Goal: Contribute content: Add original content to the website for others to see

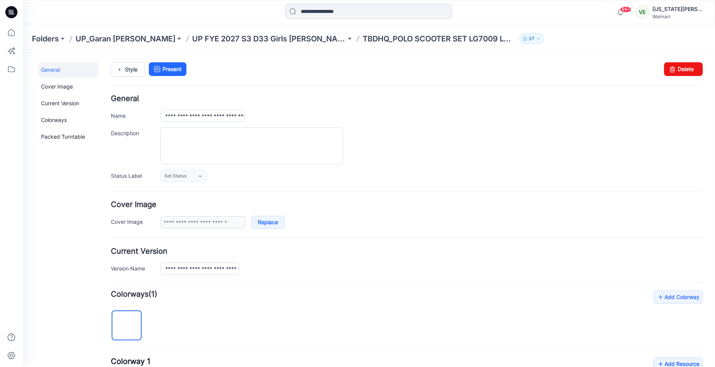
scroll to position [271, 0]
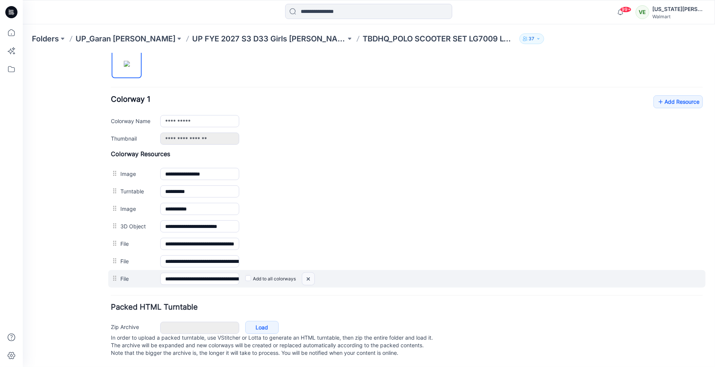
click at [311, 272] on img at bounding box center [308, 278] width 12 height 13
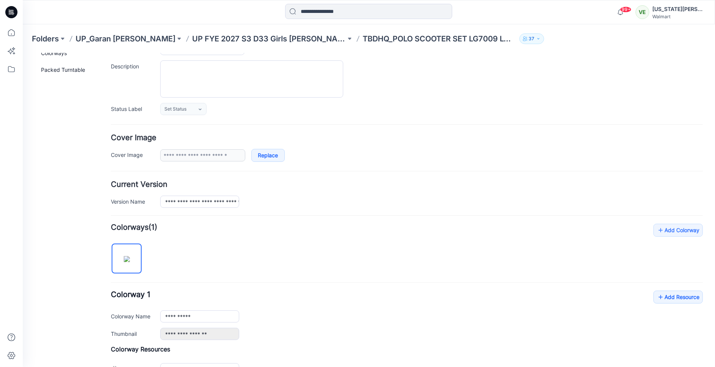
scroll to position [0, 0]
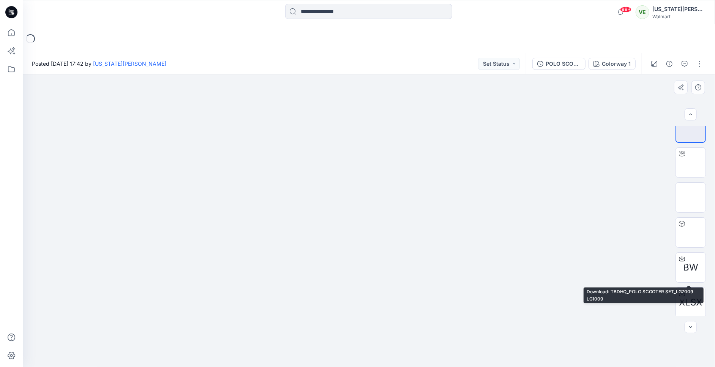
scroll to position [15, 0]
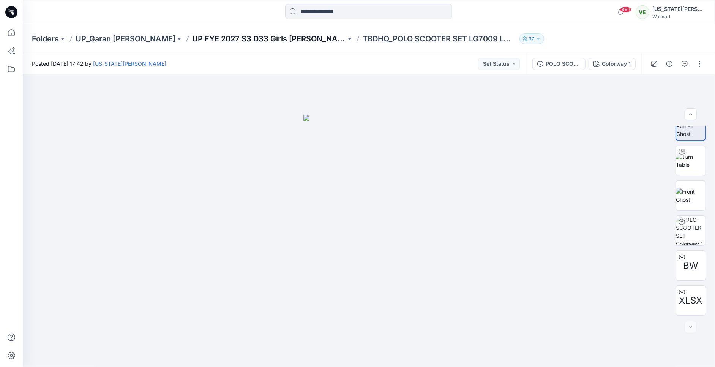
click at [257, 35] on p "UP FYE 2027 S3 D33 Girls [PERSON_NAME]" at bounding box center [269, 38] width 154 height 11
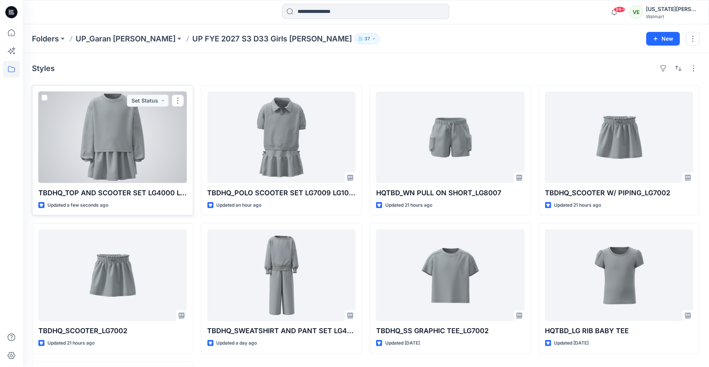
click at [151, 166] on div at bounding box center [112, 138] width 149 height 92
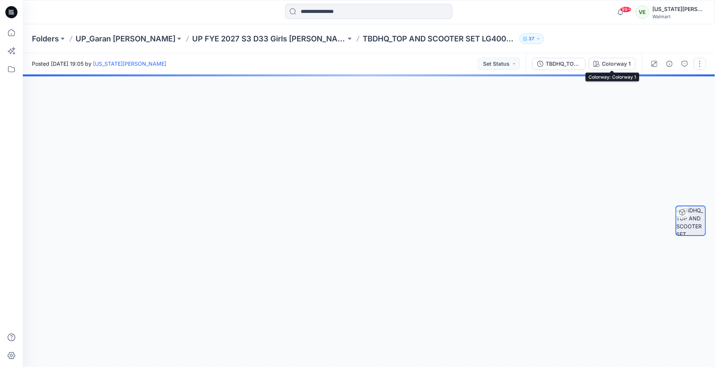
click at [703, 63] on button "button" at bounding box center [700, 64] width 12 height 12
click at [656, 100] on p "Edit" at bounding box center [651, 102] width 9 height 8
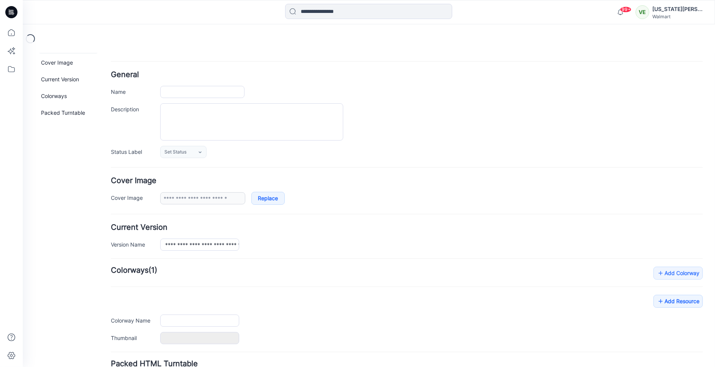
scroll to position [84, 0]
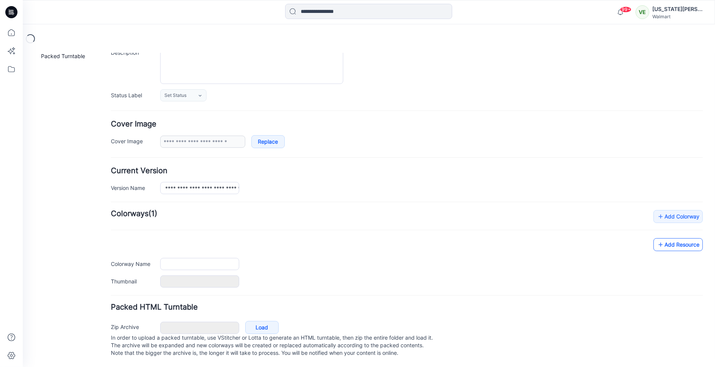
type input "**********"
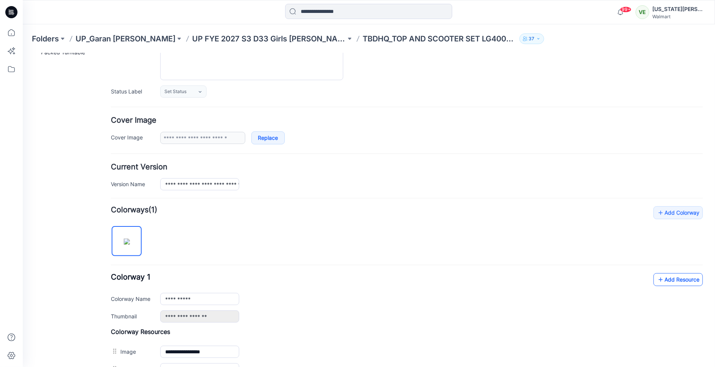
click at [684, 280] on link "Add Resource" at bounding box center [677, 279] width 49 height 13
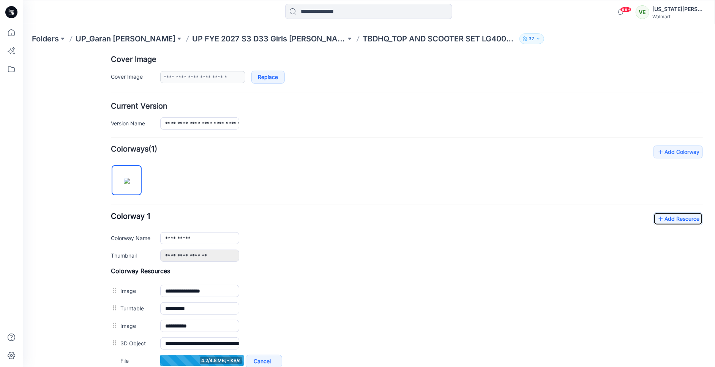
scroll to position [164, 0]
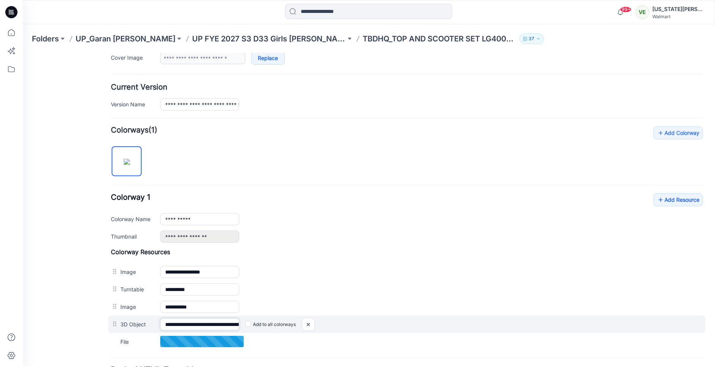
drag, startPoint x: 193, startPoint y: 325, endPoint x: 185, endPoint y: 325, distance: 7.6
click at [185, 325] on input "**********" at bounding box center [199, 324] width 79 height 12
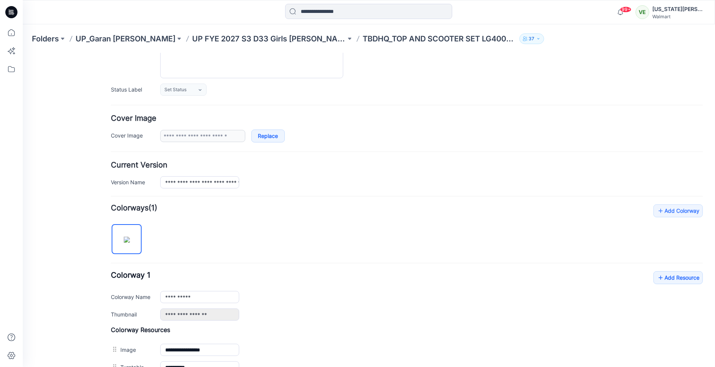
scroll to position [79, 0]
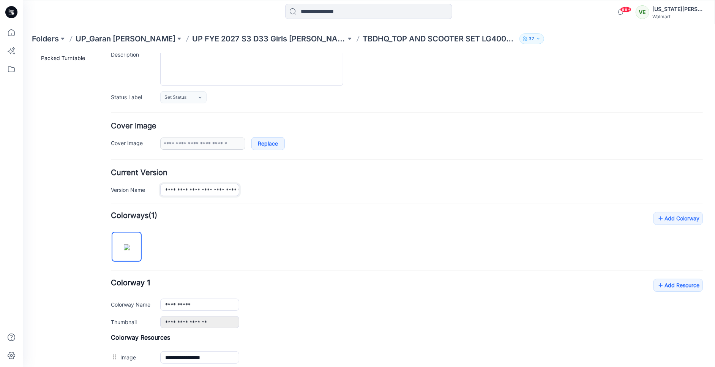
drag, startPoint x: 195, startPoint y: 190, endPoint x: 186, endPoint y: 191, distance: 9.1
click at [186, 191] on input "**********" at bounding box center [199, 190] width 79 height 12
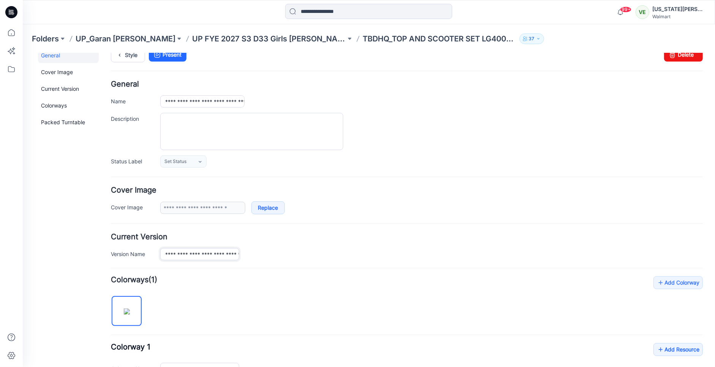
scroll to position [0, 0]
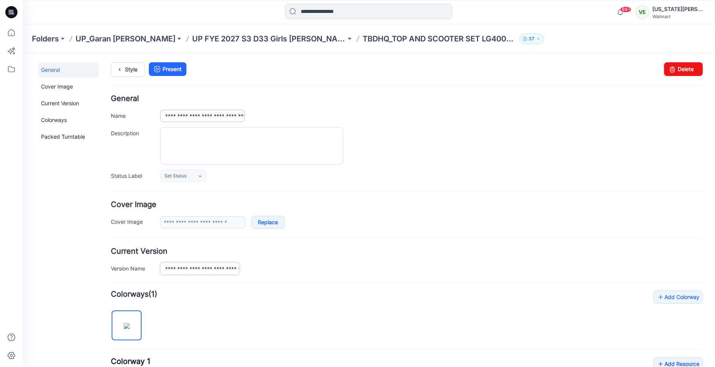
type input "**********"
drag, startPoint x: 196, startPoint y: 115, endPoint x: 187, endPoint y: 116, distance: 9.6
click at [187, 116] on input "**********" at bounding box center [202, 115] width 84 height 12
type input "**********"
click at [270, 97] on h4 "General" at bounding box center [407, 98] width 592 height 7
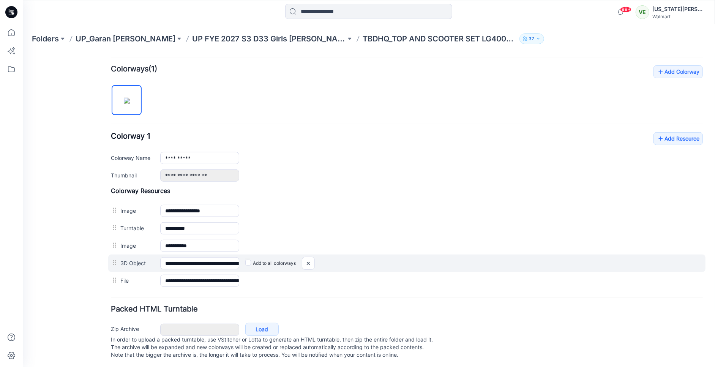
scroll to position [236, 0]
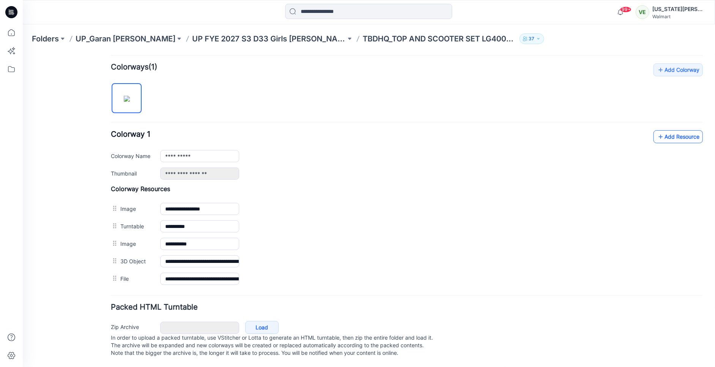
click at [681, 130] on link "Add Resource" at bounding box center [677, 136] width 49 height 13
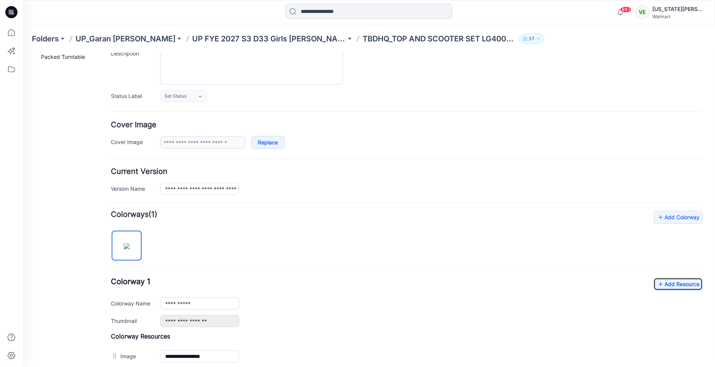
scroll to position [0, 0]
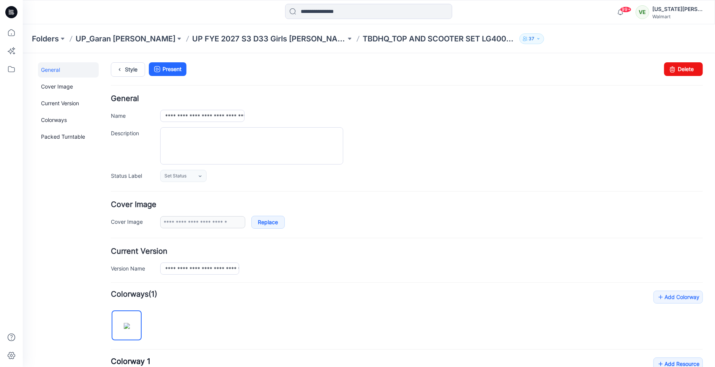
click at [115, 51] on div "Folders UP_Garan Littles UP FYE 2027 S3 D33 Girls Littles TBDHQ_TOP AND SCOOTER…" at bounding box center [369, 38] width 693 height 29
click at [116, 62] on icon at bounding box center [119, 69] width 11 height 14
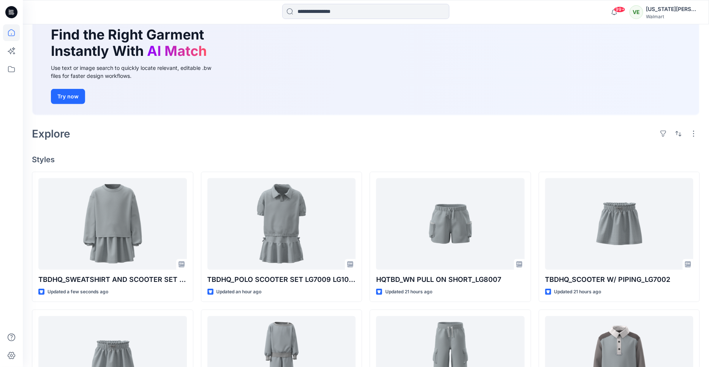
scroll to position [163, 0]
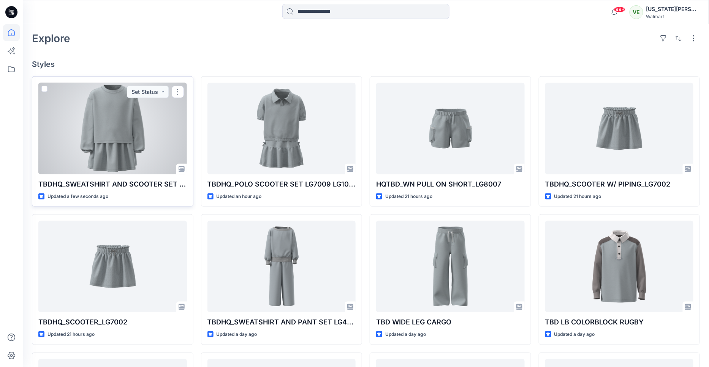
click at [149, 127] on div at bounding box center [112, 129] width 149 height 92
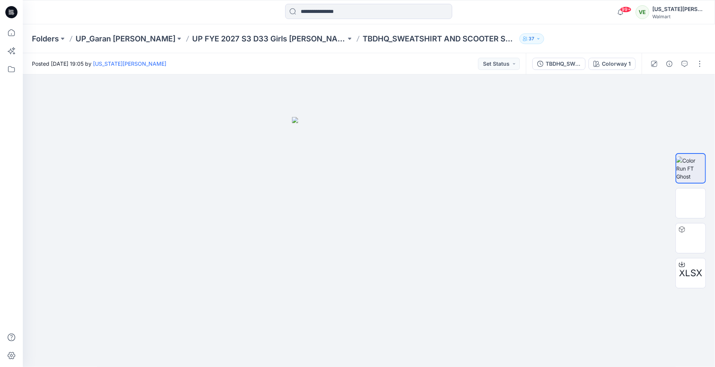
click at [238, 46] on div "Folders UP_Garan Littles UP FYE 2027 S3 D33 Girls Littles TBDHQ_SWEATSHIRT AND …" at bounding box center [369, 38] width 693 height 29
click at [239, 44] on div "Folders UP_Garan Littles UP FYE 2027 S3 D33 Girls Littles TBDHQ_SWEATSHIRT AND …" at bounding box center [369, 38] width 693 height 29
click at [244, 36] on p "UP FYE 2027 S3 D33 Girls [PERSON_NAME]" at bounding box center [269, 38] width 154 height 11
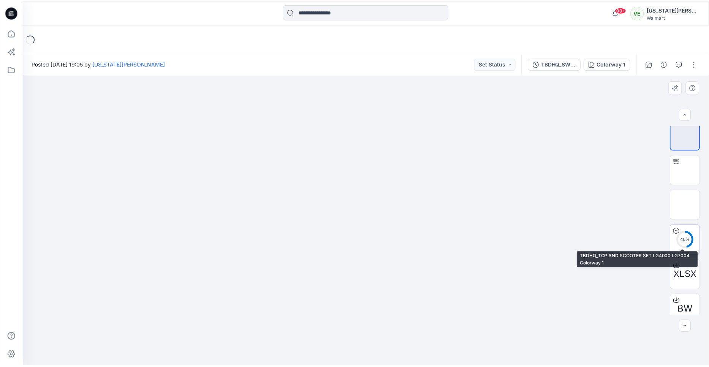
scroll to position [15, 0]
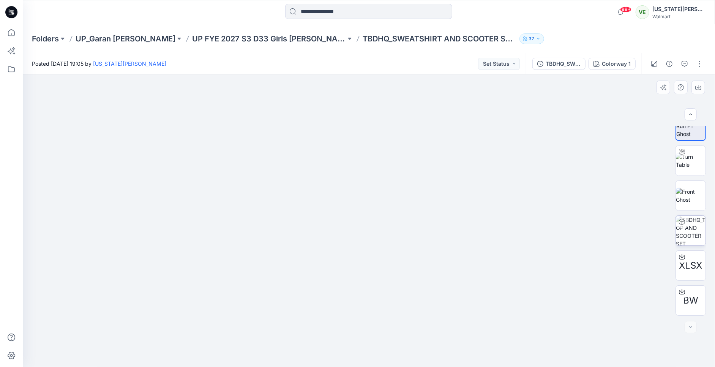
click at [222, 45] on div "Folders UP_Garan Littles UP FYE 2027 S3 D33 Girls Littles TBDHQ_SWEATSHIRT AND …" at bounding box center [369, 38] width 693 height 29
click at [223, 42] on p "UP FYE 2027 S3 D33 Girls Littles" at bounding box center [269, 38] width 154 height 11
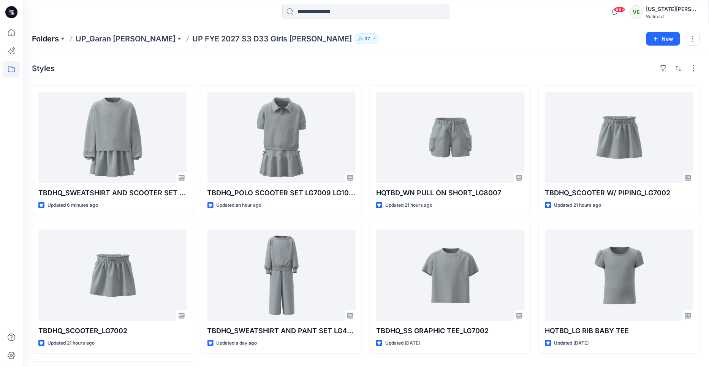
click at [40, 40] on p "Folders" at bounding box center [45, 38] width 27 height 11
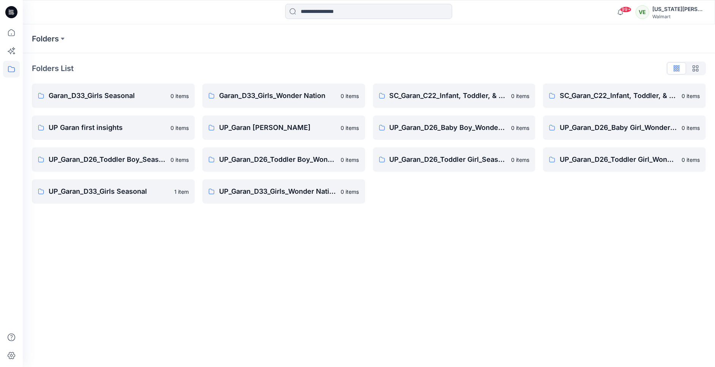
click at [9, 14] on icon at bounding box center [11, 12] width 12 height 12
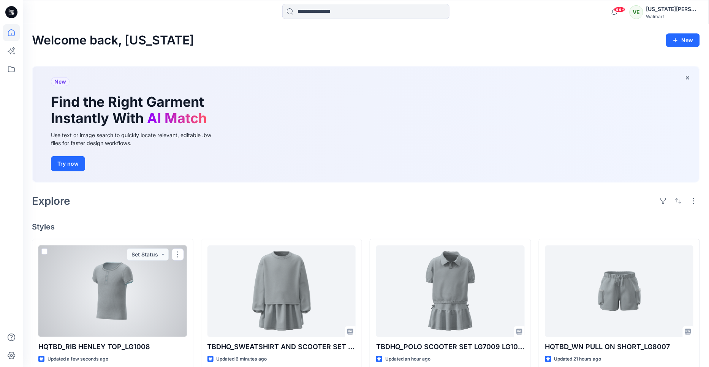
click at [121, 282] on div at bounding box center [112, 291] width 149 height 92
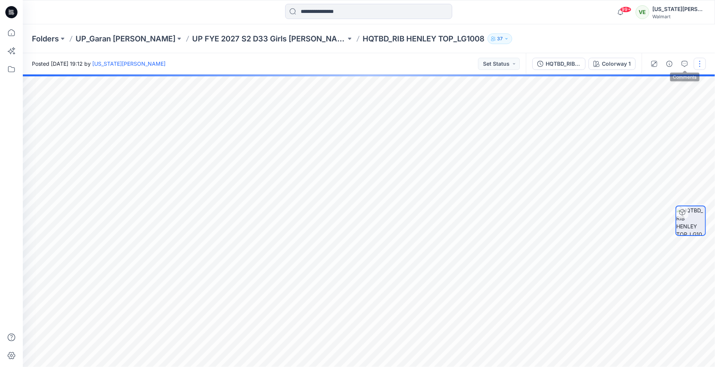
click at [704, 63] on button "button" at bounding box center [700, 64] width 12 height 12
click at [674, 99] on button "Edit" at bounding box center [668, 102] width 70 height 14
click at [668, 103] on button "Edit" at bounding box center [668, 102] width 70 height 14
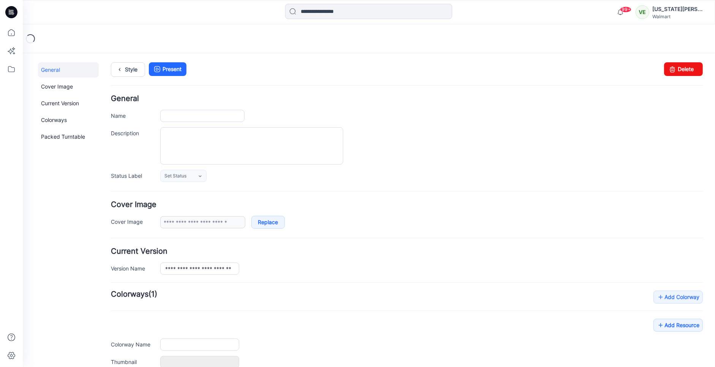
type input "**********"
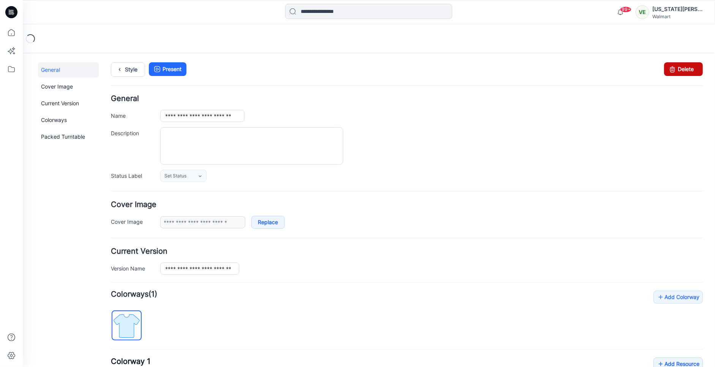
click at [673, 70] on link "Delete" at bounding box center [683, 69] width 39 height 14
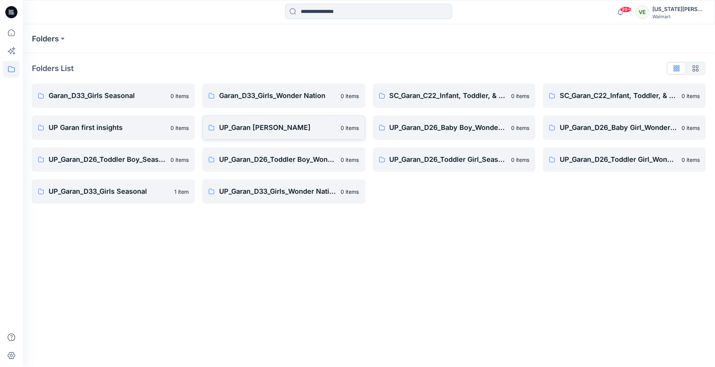
click at [258, 134] on link "UP_Garan [PERSON_NAME] 0 items" at bounding box center [284, 128] width 163 height 24
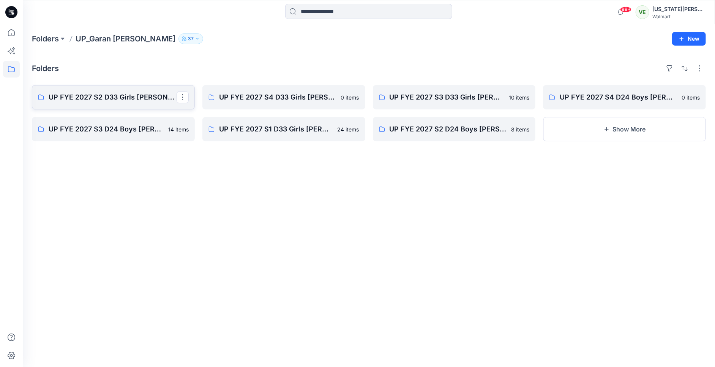
click at [101, 94] on p "UP FYE 2027 S2 D33 Girls [PERSON_NAME]" at bounding box center [113, 97] width 128 height 11
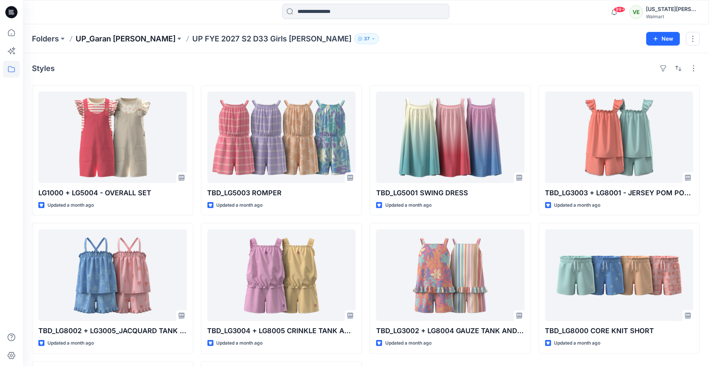
click at [104, 38] on p "UP_Garan [PERSON_NAME]" at bounding box center [126, 38] width 100 height 11
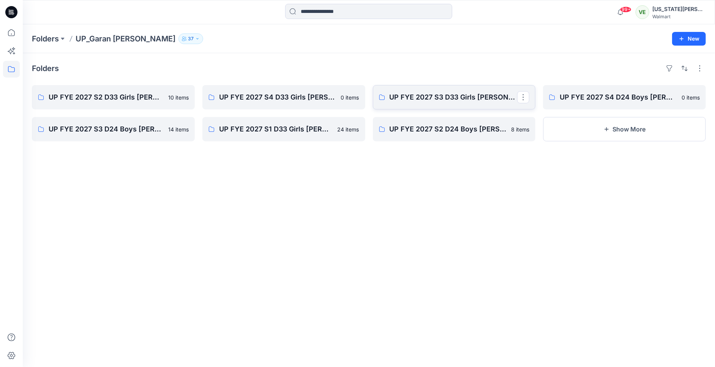
click at [495, 100] on p "UP FYE 2027 S3 D33 Girls [PERSON_NAME]" at bounding box center [454, 97] width 128 height 11
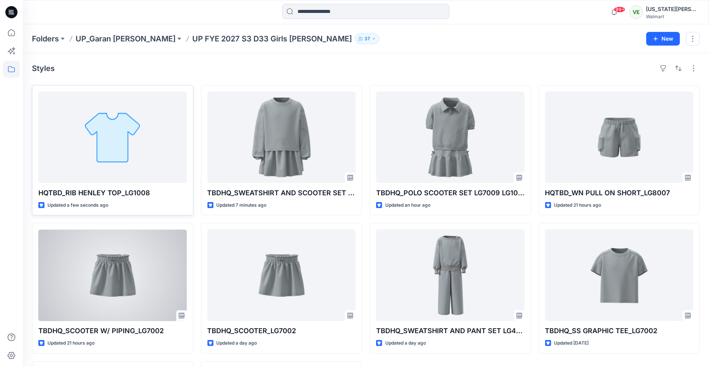
scroll to position [2, 0]
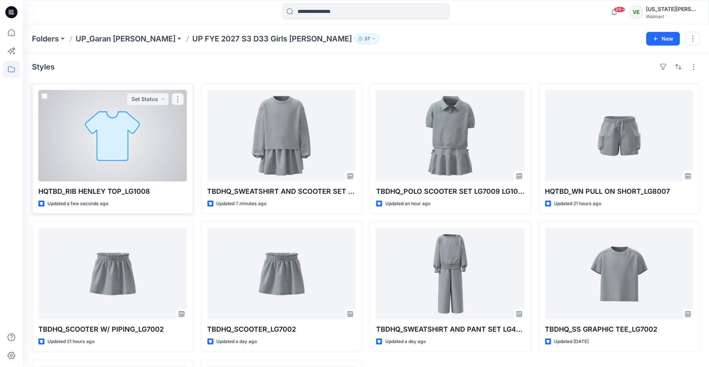
click at [155, 174] on div at bounding box center [112, 136] width 149 height 92
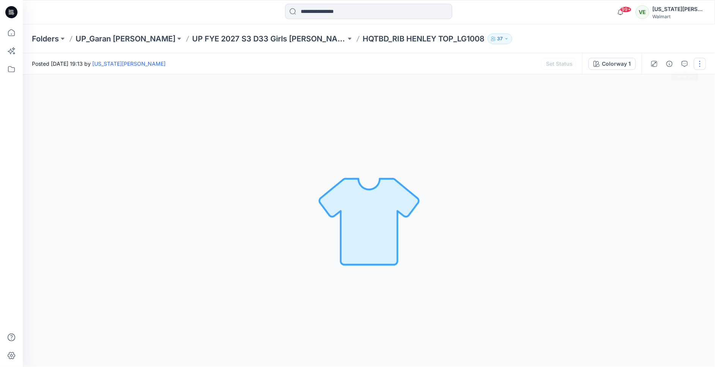
click at [697, 66] on button "button" at bounding box center [700, 64] width 12 height 12
click at [661, 98] on button "Edit" at bounding box center [668, 102] width 70 height 14
click at [663, 100] on button "Edit" at bounding box center [668, 102] width 70 height 14
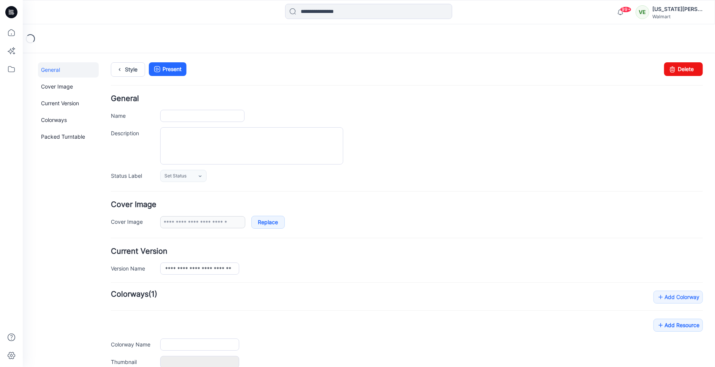
type input "**********"
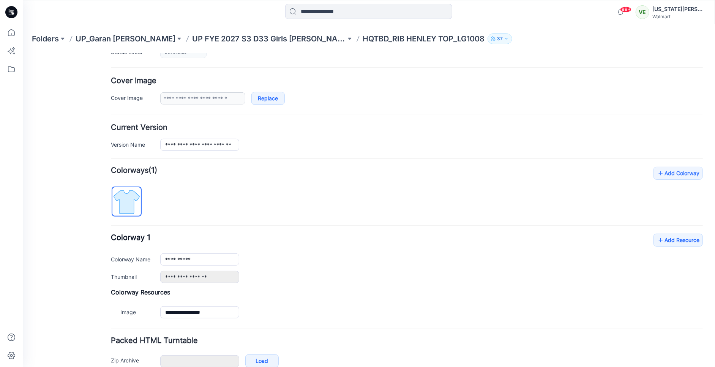
scroll to position [166, 0]
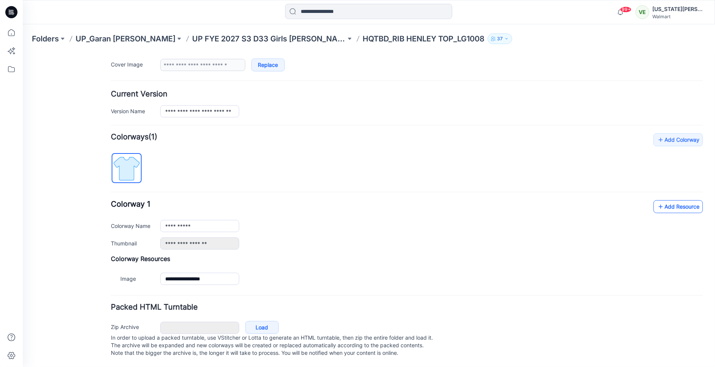
click at [674, 200] on link "Add Resource" at bounding box center [677, 206] width 49 height 13
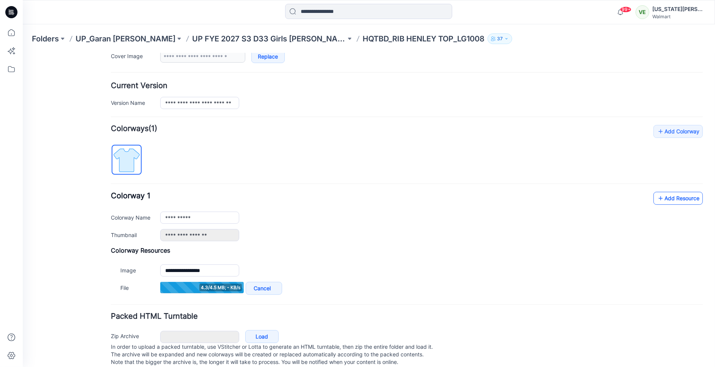
click at [669, 199] on link "Add Resource" at bounding box center [677, 197] width 49 height 13
click at [658, 206] on div "**********" at bounding box center [407, 215] width 592 height 49
click at [659, 199] on link "Add Resource" at bounding box center [677, 197] width 49 height 13
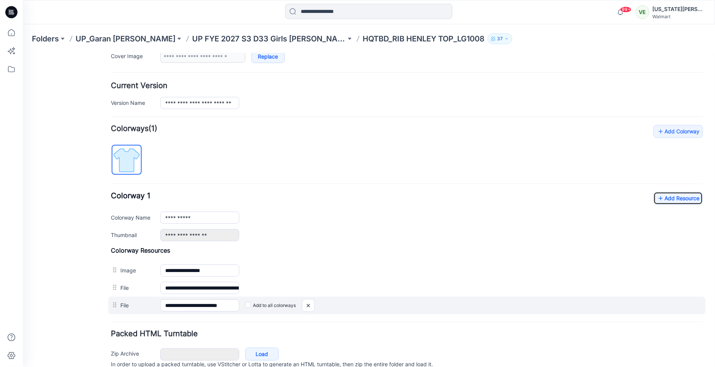
scroll to position [0, 0]
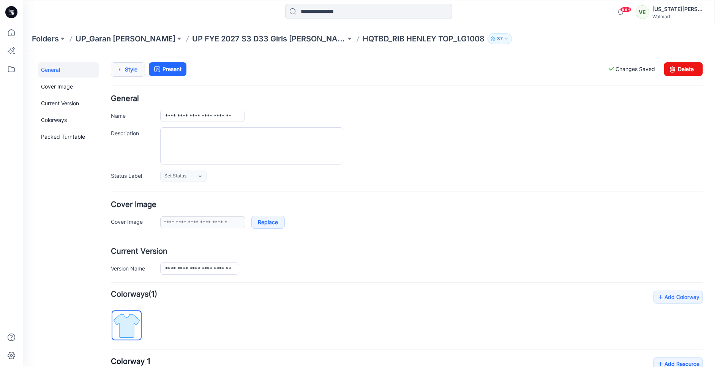
click at [123, 76] on icon at bounding box center [119, 69] width 11 height 14
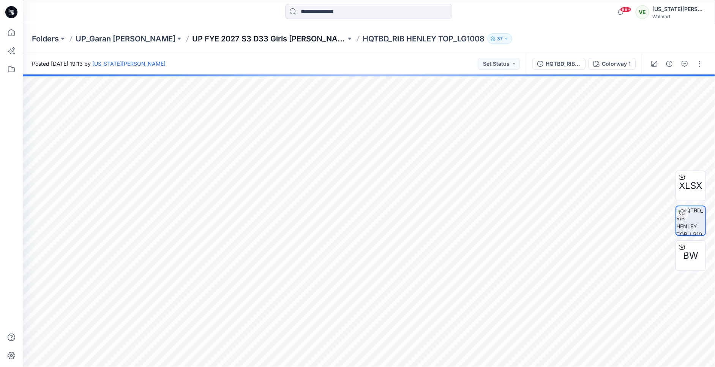
click at [256, 38] on p "UP FYE 2027 S3 D33 Girls [PERSON_NAME]" at bounding box center [269, 38] width 154 height 11
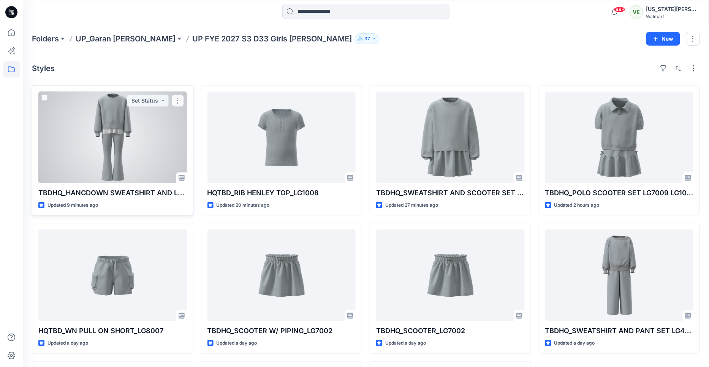
click at [108, 122] on div at bounding box center [112, 138] width 149 height 92
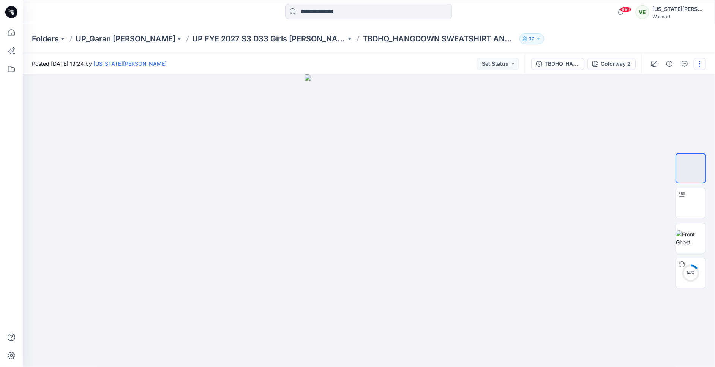
click at [703, 65] on button "button" at bounding box center [700, 64] width 12 height 12
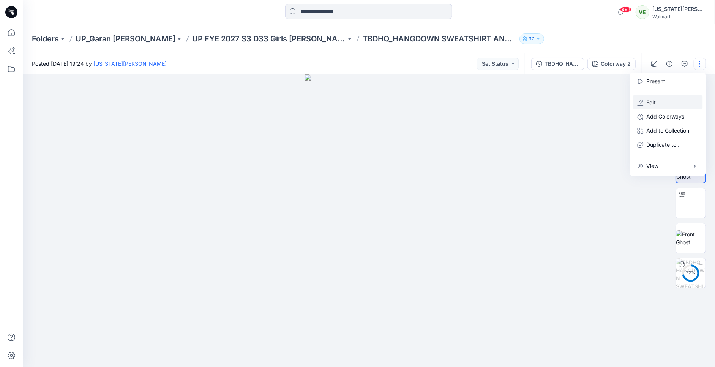
click at [680, 100] on button "Edit" at bounding box center [668, 102] width 70 height 14
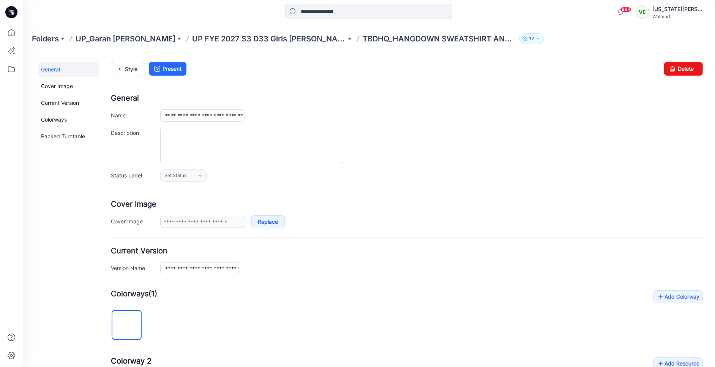
scroll to position [218, 0]
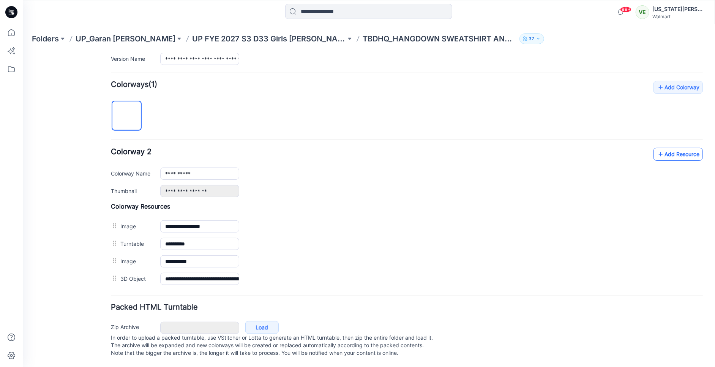
click at [668, 147] on link "Add Resource" at bounding box center [677, 153] width 49 height 13
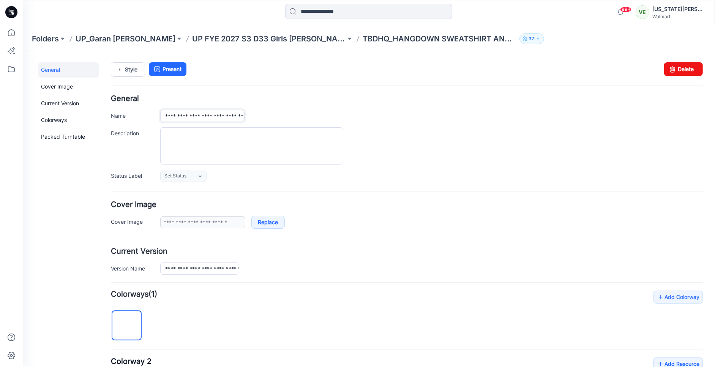
scroll to position [0, 55]
drag, startPoint x: 228, startPoint y: 115, endPoint x: 324, endPoint y: 119, distance: 95.8
click at [324, 119] on div "**********" at bounding box center [431, 115] width 543 height 12
paste input "**********"
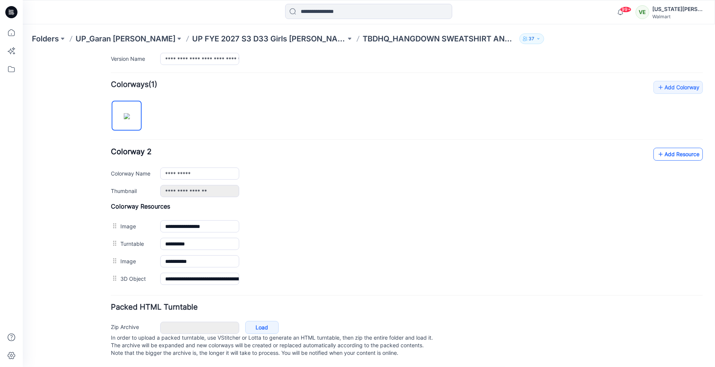
type input "**********"
click at [663, 148] on link "Add Resource" at bounding box center [677, 153] width 49 height 13
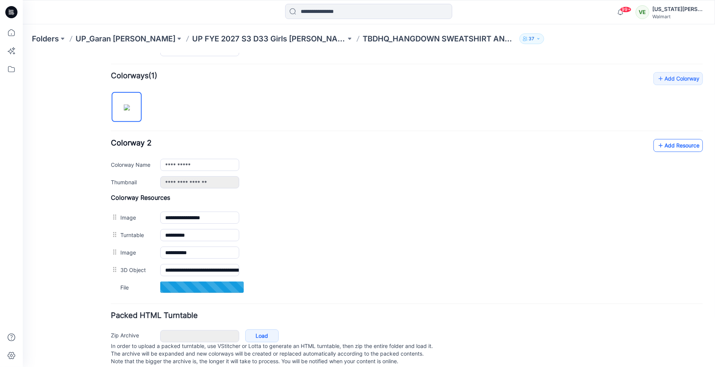
click at [657, 146] on icon at bounding box center [661, 145] width 8 height 12
click at [661, 142] on link "Add Resource" at bounding box center [677, 145] width 49 height 13
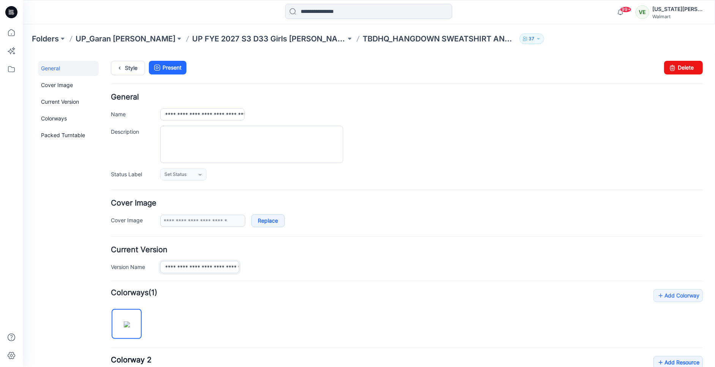
scroll to position [0, 61]
drag, startPoint x: 217, startPoint y: 267, endPoint x: 354, endPoint y: 273, distance: 136.9
click at [354, 273] on form "**********" at bounding box center [407, 347] width 592 height 509
paste input "**********"
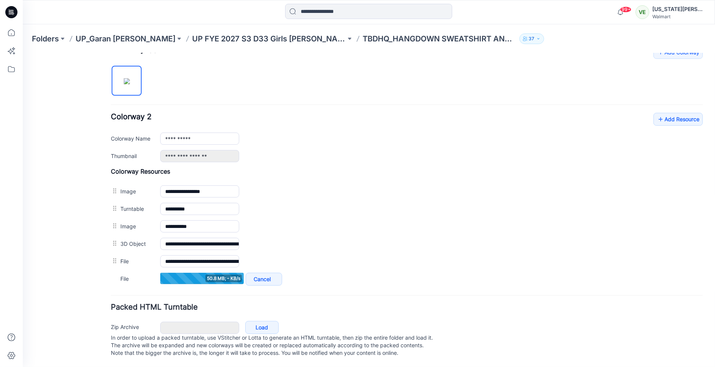
scroll to position [253, 0]
type input "**********"
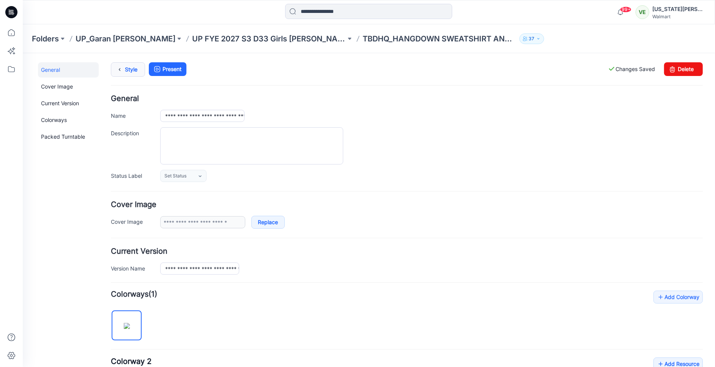
click at [127, 67] on link "Style" at bounding box center [128, 69] width 34 height 14
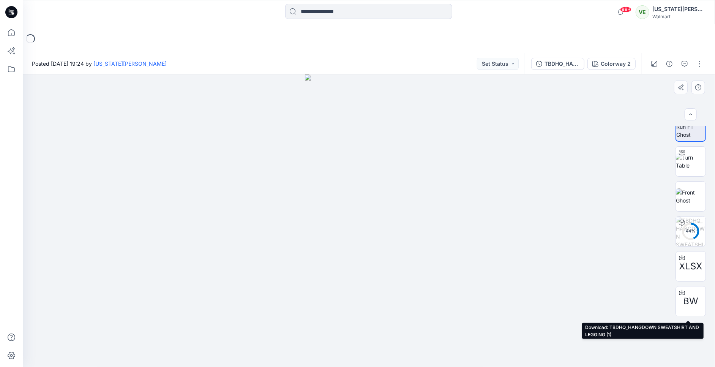
scroll to position [15, 0]
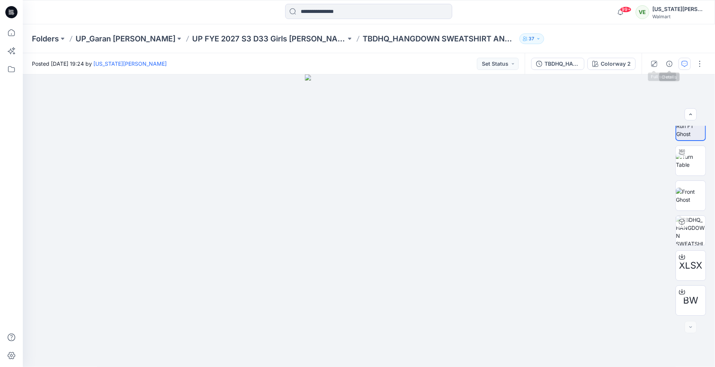
click at [686, 65] on icon "button" at bounding box center [685, 64] width 6 height 6
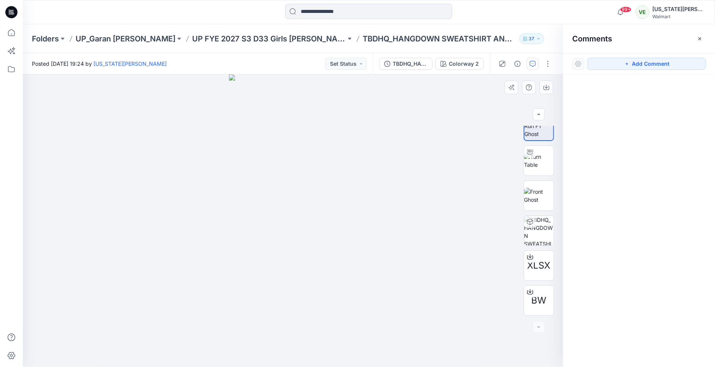
click at [292, 195] on img at bounding box center [293, 220] width 128 height 293
click at [313, 186] on img at bounding box center [293, 220] width 128 height 293
click at [686, 61] on button "Add Comment" at bounding box center [647, 64] width 119 height 12
click at [313, 166] on div "1" at bounding box center [293, 220] width 541 height 293
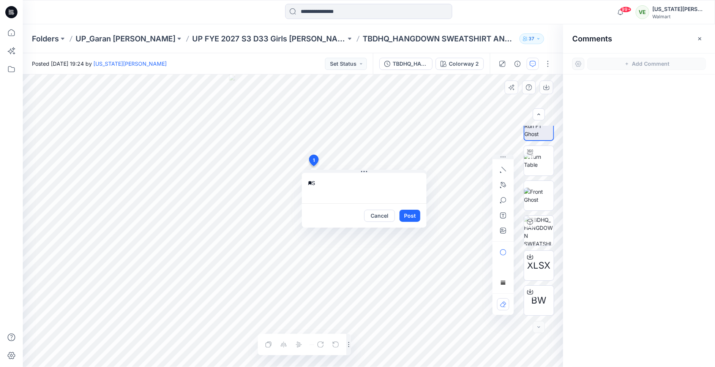
type textarea "*"
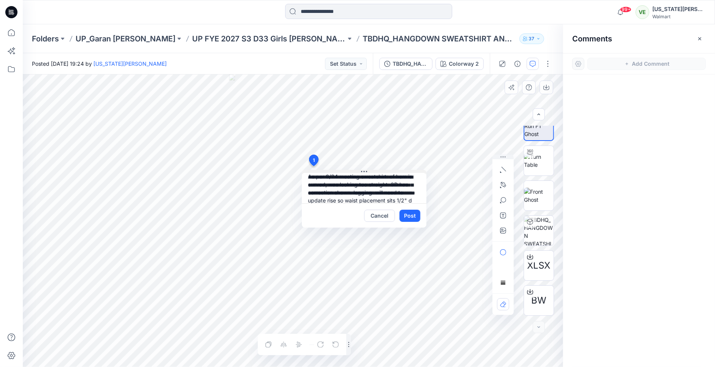
scroll to position [14, 0]
type textarea "**********"
click at [405, 214] on button "Post" at bounding box center [410, 216] width 21 height 12
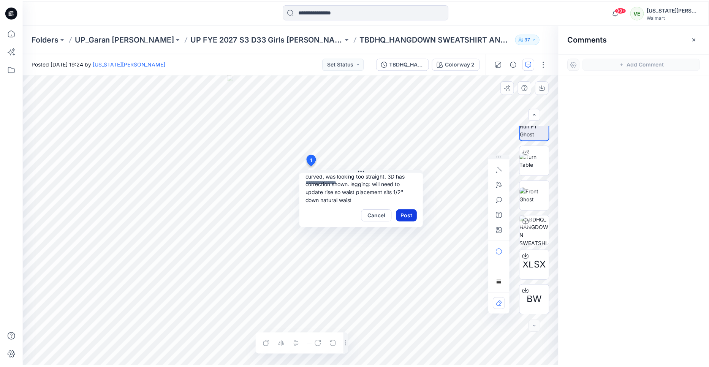
scroll to position [0, 0]
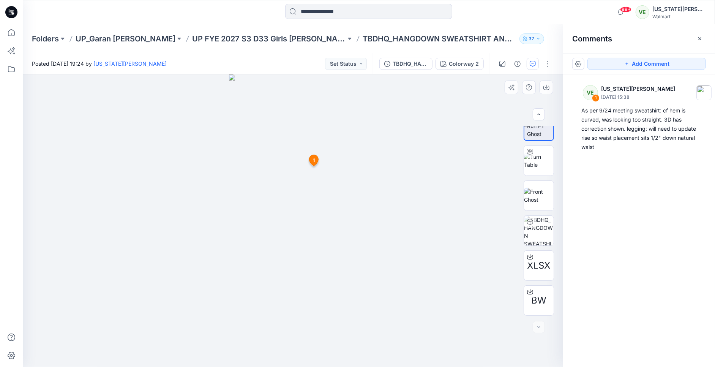
click at [215, 32] on div "Folders UP_Garan [PERSON_NAME] UP [PERSON_NAME] 2027 S3 D33 Girls [PERSON_NAME]…" at bounding box center [369, 38] width 693 height 29
click at [213, 40] on p "UP FYE 2027 S3 D33 Girls [PERSON_NAME]" at bounding box center [269, 38] width 154 height 11
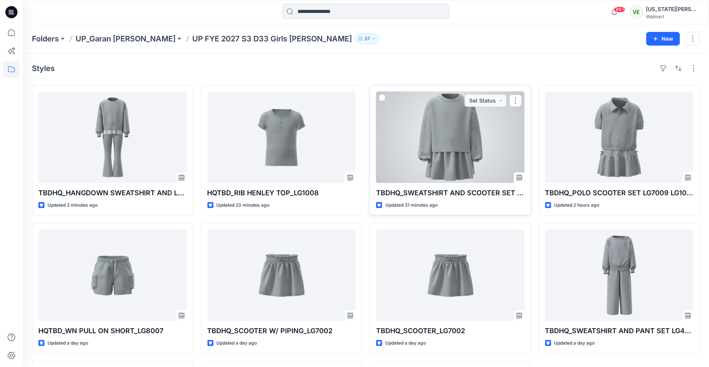
click at [444, 157] on div at bounding box center [450, 138] width 149 height 92
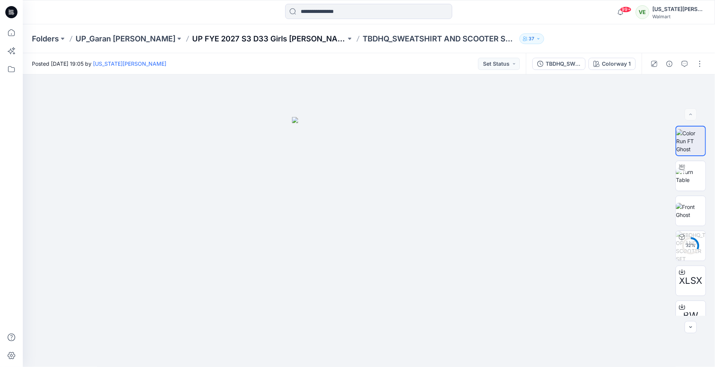
drag, startPoint x: 234, startPoint y: 50, endPoint x: 237, endPoint y: 42, distance: 8.4
click at [234, 50] on div "Folders UP_Garan [PERSON_NAME] UP [PERSON_NAME] 2027 S3 D33 Girls [PERSON_NAME]…" at bounding box center [369, 38] width 693 height 29
click at [237, 41] on p "UP FYE 2027 S3 D33 Girls [PERSON_NAME]" at bounding box center [269, 38] width 154 height 11
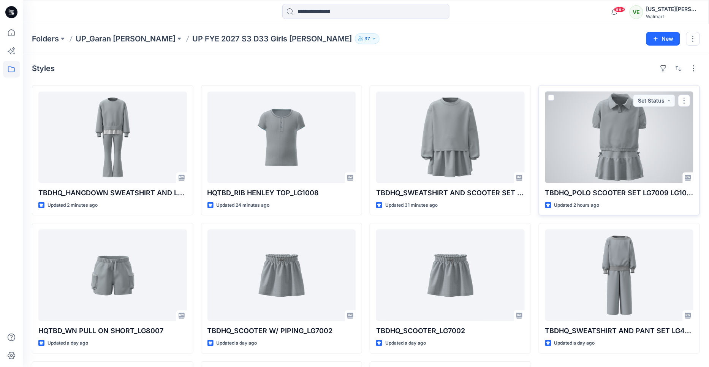
click at [641, 161] on div at bounding box center [619, 138] width 149 height 92
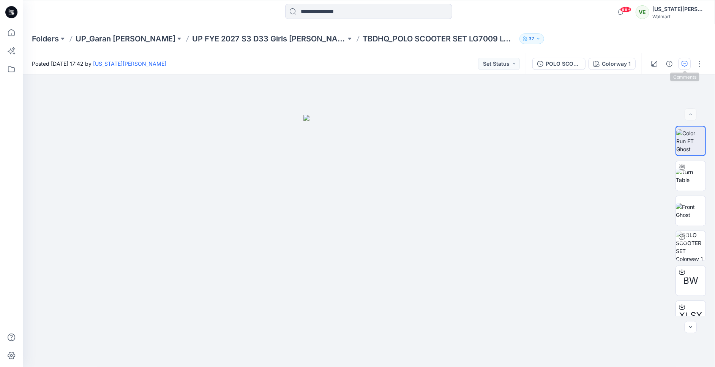
click at [687, 64] on icon "button" at bounding box center [685, 64] width 6 height 6
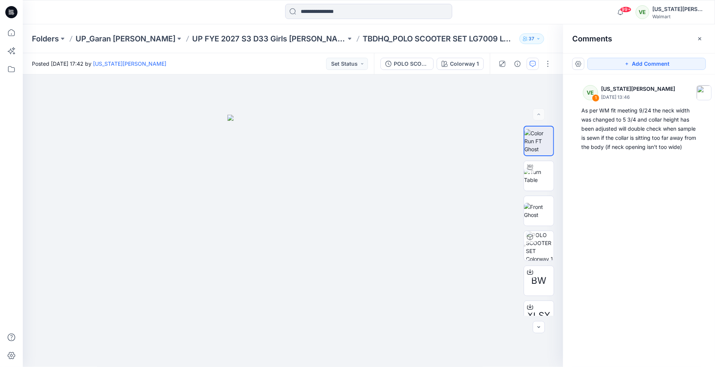
click at [199, 44] on div "Folders UP_Garan [PERSON_NAME] UP [PERSON_NAME] 2027 S3 D33 Girls [PERSON_NAME]…" at bounding box center [369, 38] width 693 height 29
click at [203, 41] on p "UP FYE 2027 S3 D33 Girls [PERSON_NAME]" at bounding box center [269, 38] width 154 height 11
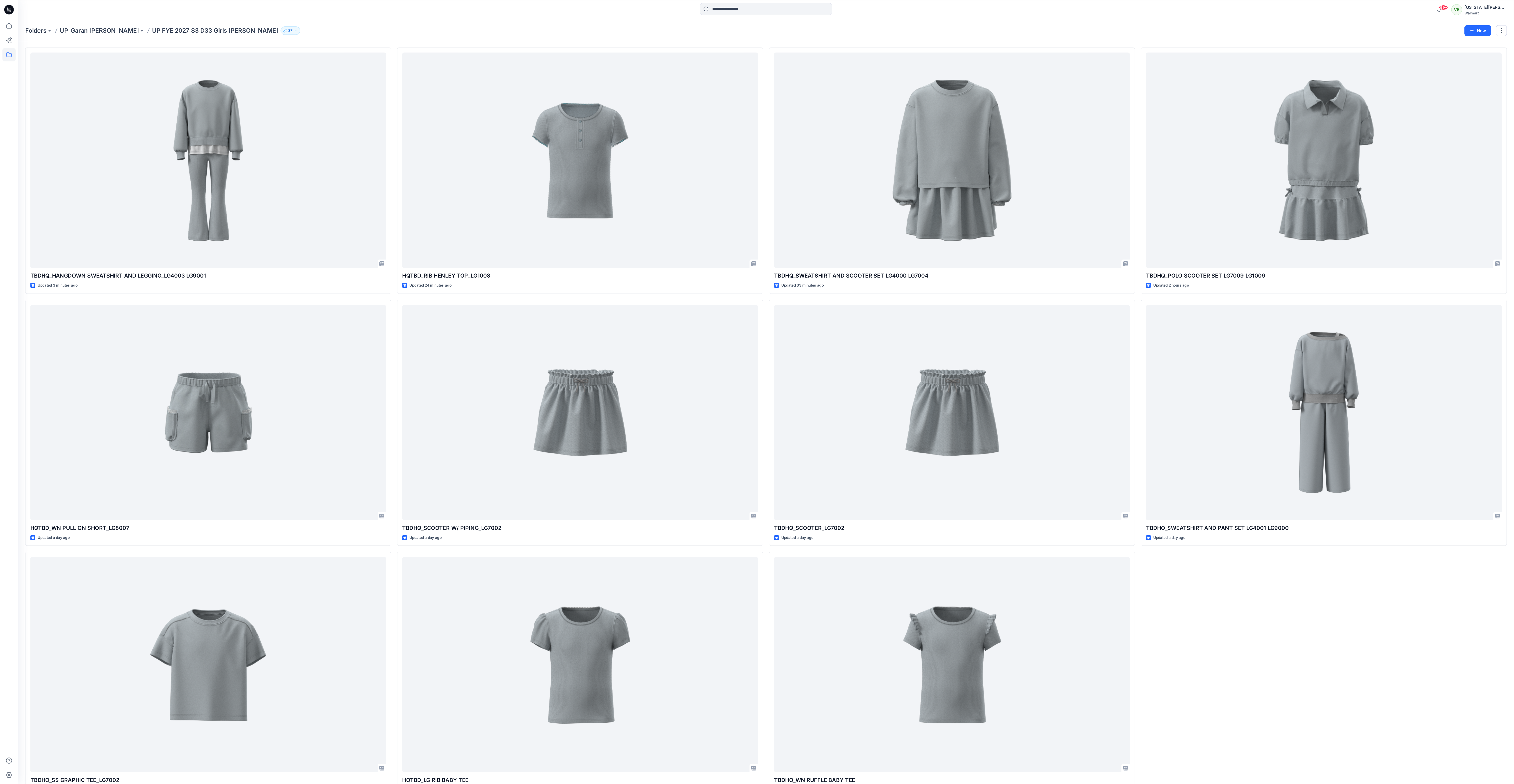
scroll to position [8, 0]
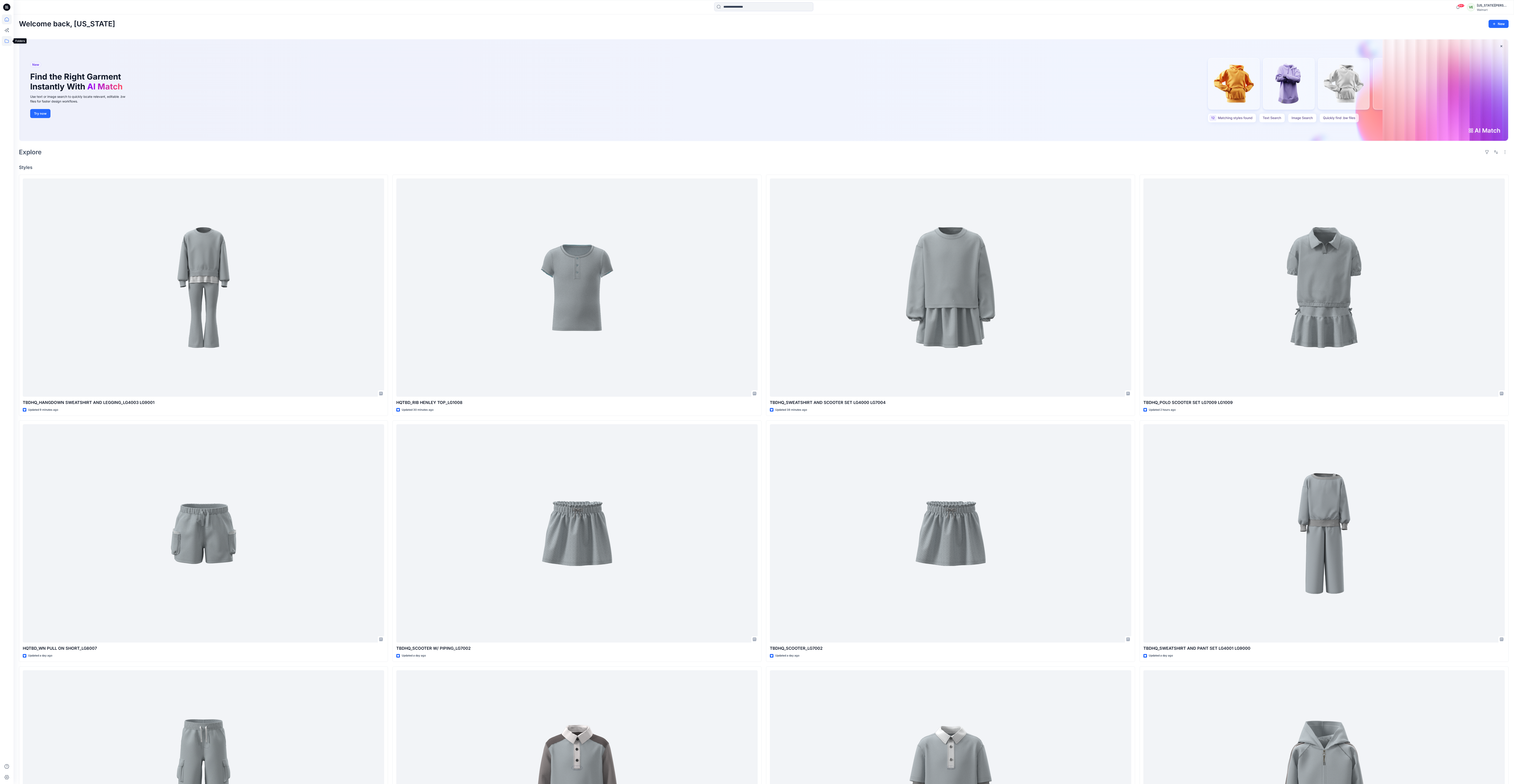
click at [9, 43] on icon at bounding box center [7, 41] width 10 height 10
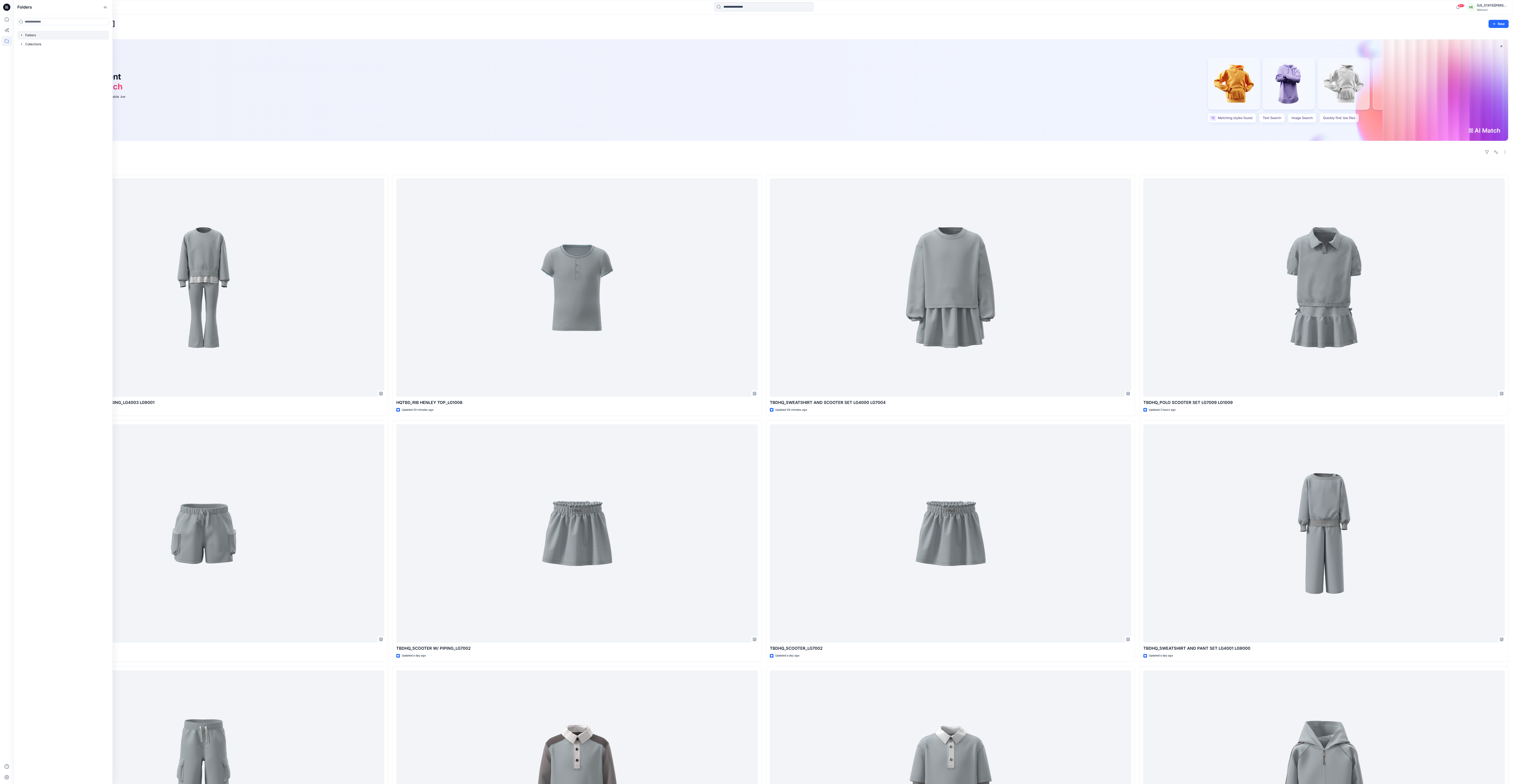
click at [30, 31] on div at bounding box center [63, 35] width 92 height 9
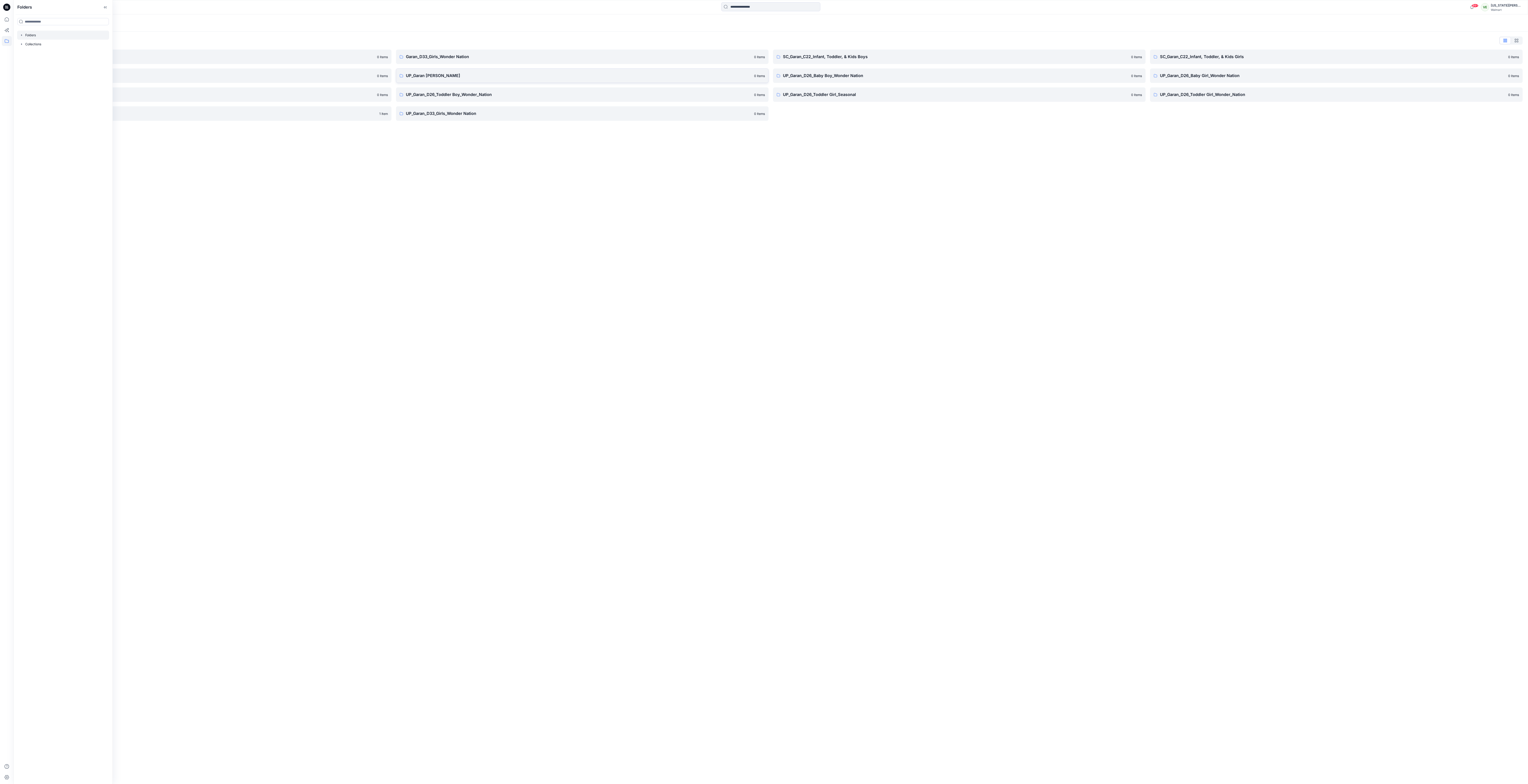
click at [433, 69] on link "UP_Garan Littles 0 items" at bounding box center [582, 76] width 373 height 14
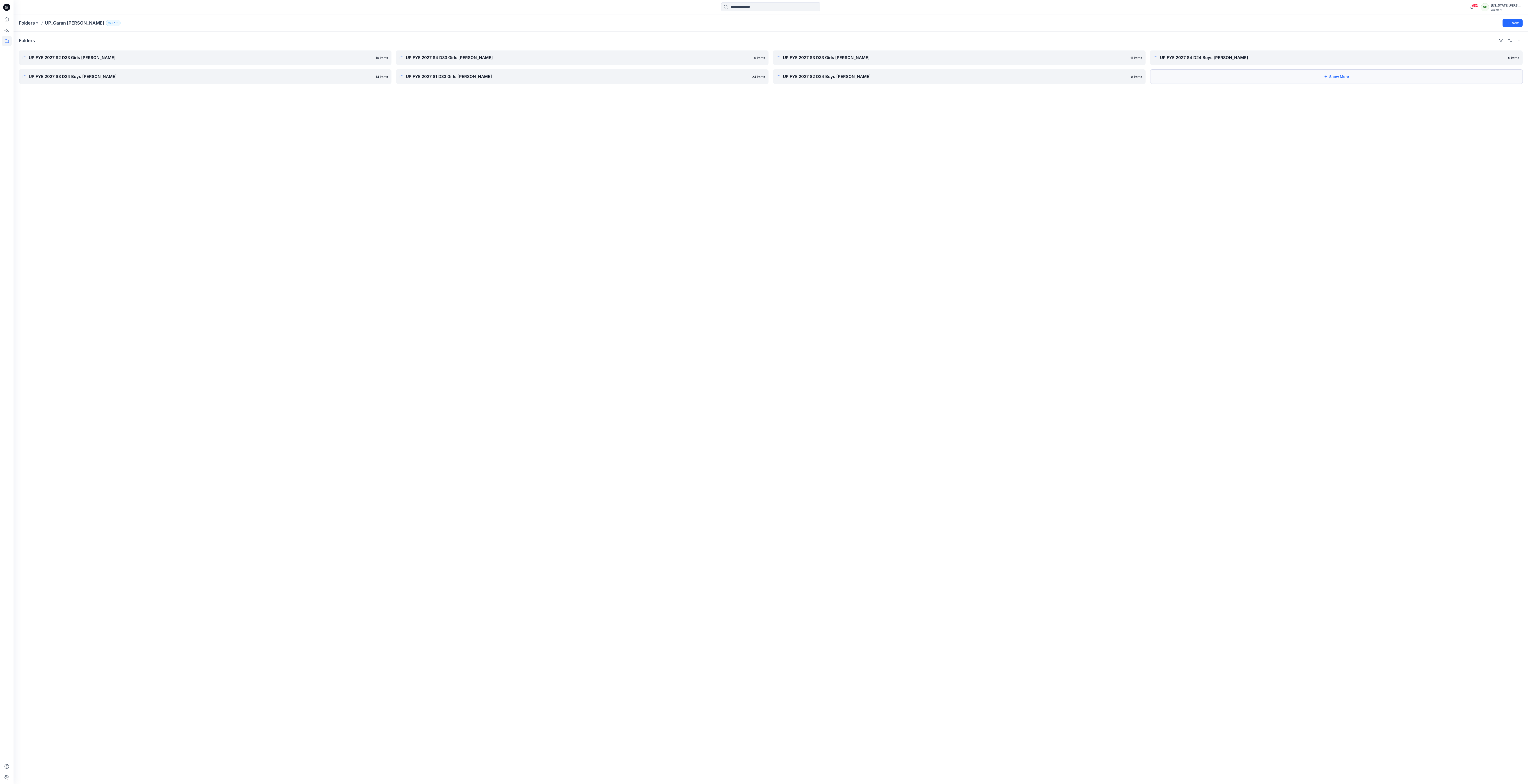
click at [1192, 84] on button "Show More" at bounding box center [1336, 77] width 373 height 14
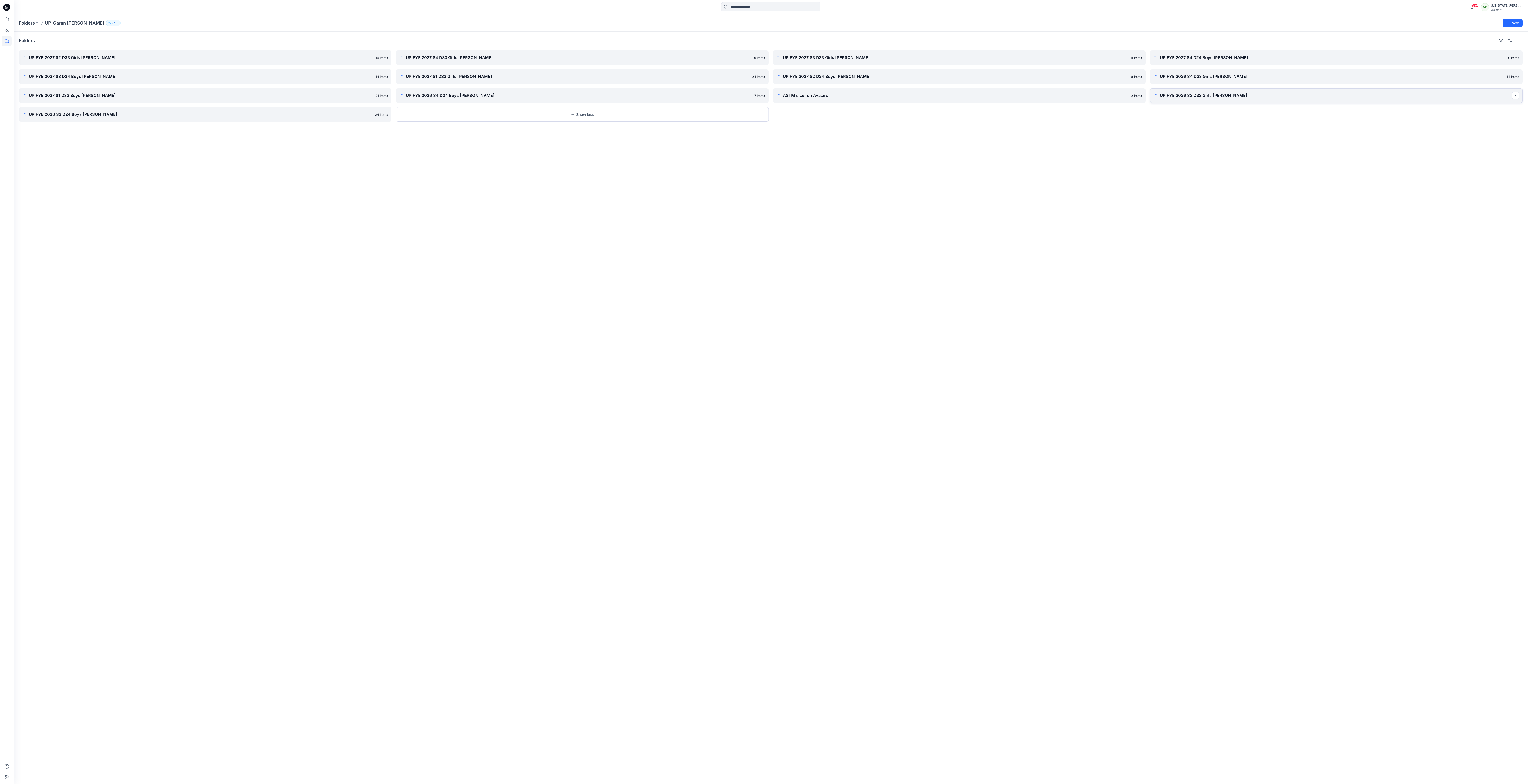
click at [1195, 98] on p "UP FYE 2026 S3 D33 Girls Littles" at bounding box center [1336, 95] width 352 height 7
